Goal: Information Seeking & Learning: Check status

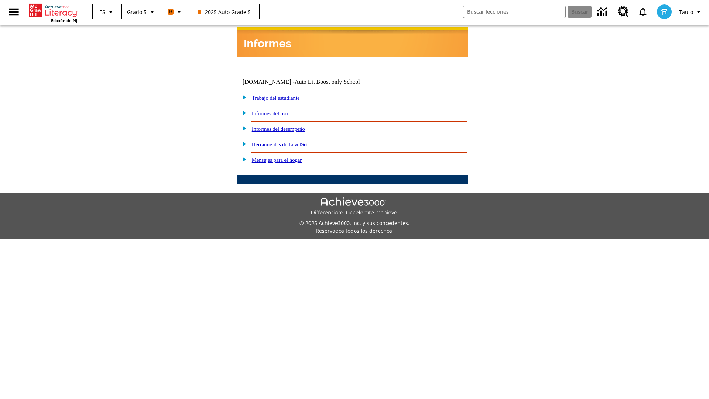
click at [288, 126] on link "Informes del desempeño" at bounding box center [278, 129] width 53 height 6
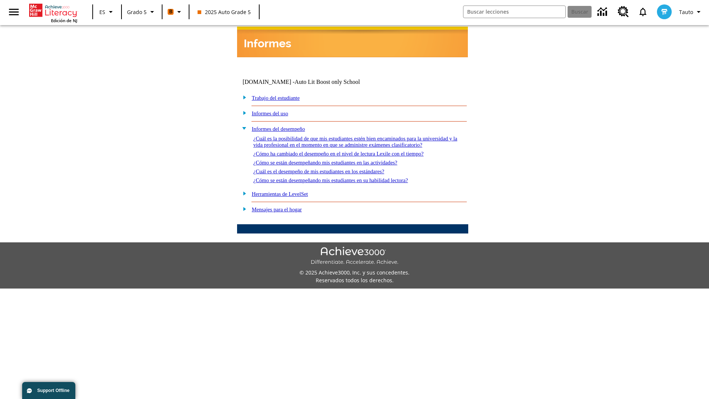
click at [351, 135] on link "¿Cuál es la posibilidad de que mis estudiantes estén bien encaminados para la u…" at bounding box center [355, 141] width 204 height 12
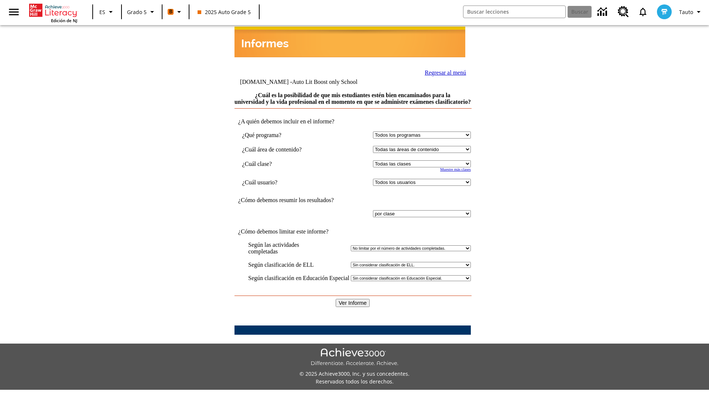
select select "11133131"
